Goal: Transaction & Acquisition: Book appointment/travel/reservation

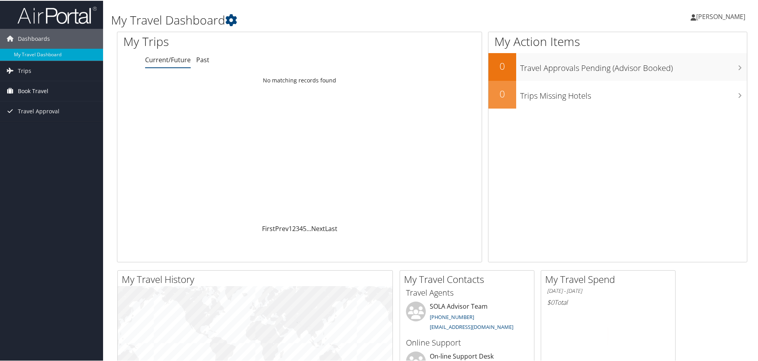
click at [32, 90] on span "Book Travel" at bounding box center [33, 91] width 31 height 20
click at [31, 128] on link "Book/Manage Online Trips" at bounding box center [51, 130] width 103 height 12
